Goal: Navigation & Orientation: Find specific page/section

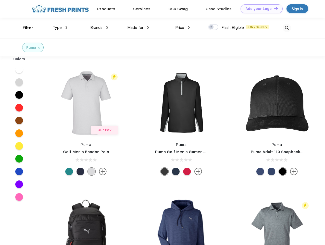
scroll to position [0, 0]
click at [260, 9] on link "Add your Logo Design Tool" at bounding box center [262, 8] width 42 height 9
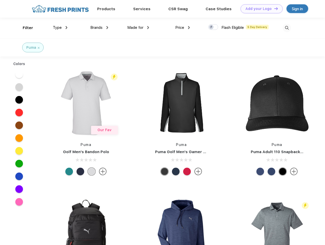
click at [0, 0] on div "Design Tool" at bounding box center [0, 0] width 0 height 0
click at [274, 8] on link "Add your Logo Design Tool" at bounding box center [262, 8] width 42 height 9
click at [24, 28] on div "Filter" at bounding box center [28, 28] width 10 height 6
click at [60, 28] on span "Type" at bounding box center [57, 27] width 9 height 5
click at [99, 28] on span "Brands" at bounding box center [96, 27] width 12 height 5
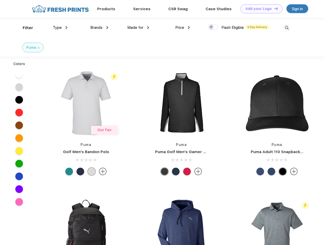
click at [138, 28] on span "Made for" at bounding box center [135, 27] width 16 height 5
click at [183, 28] on span "Price" at bounding box center [179, 27] width 9 height 5
click at [213, 27] on div at bounding box center [213, 27] width 10 height 6
click at [211, 27] on input "checkbox" at bounding box center [209, 25] width 3 height 3
click at [287, 28] on img at bounding box center [287, 28] width 8 height 8
